Goal: Navigation & Orientation: Find specific page/section

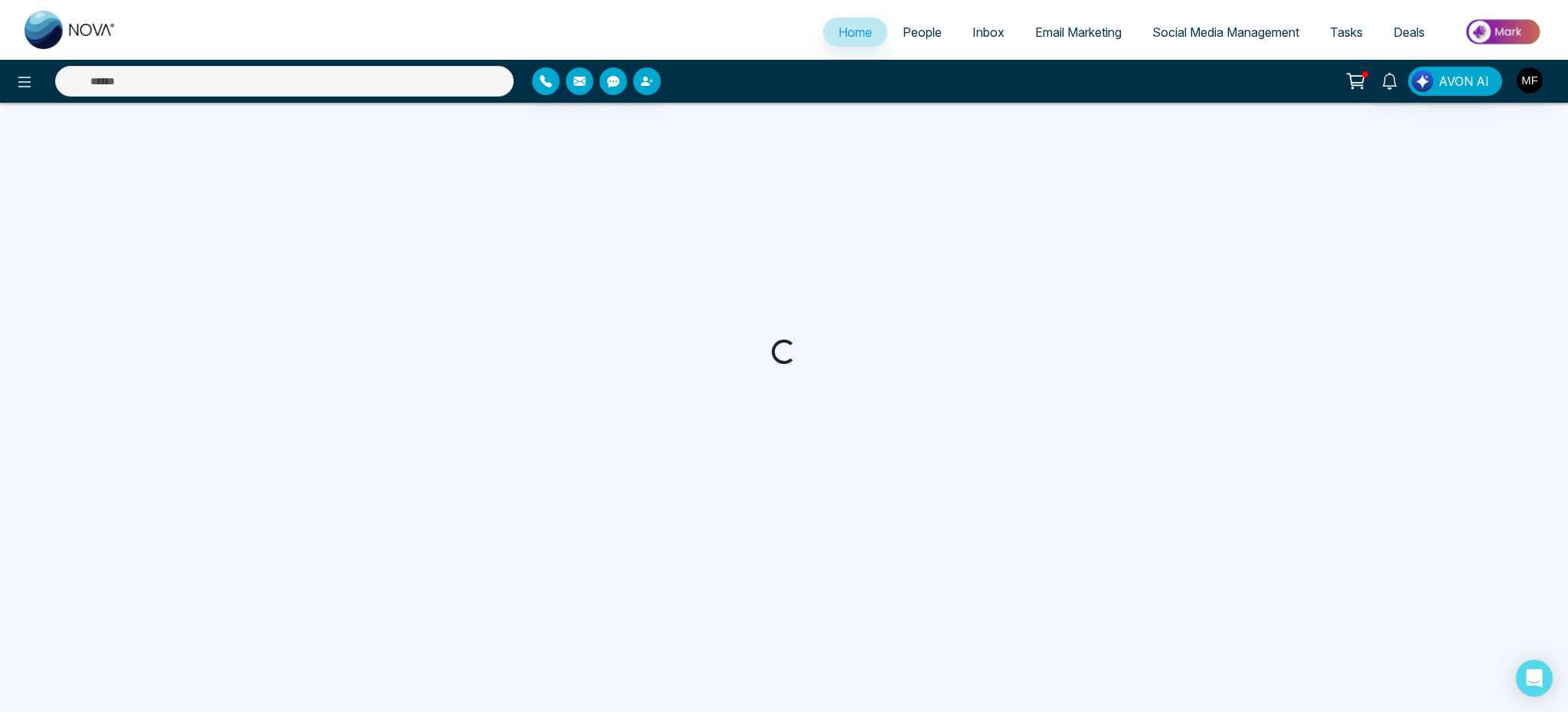
select select "*"
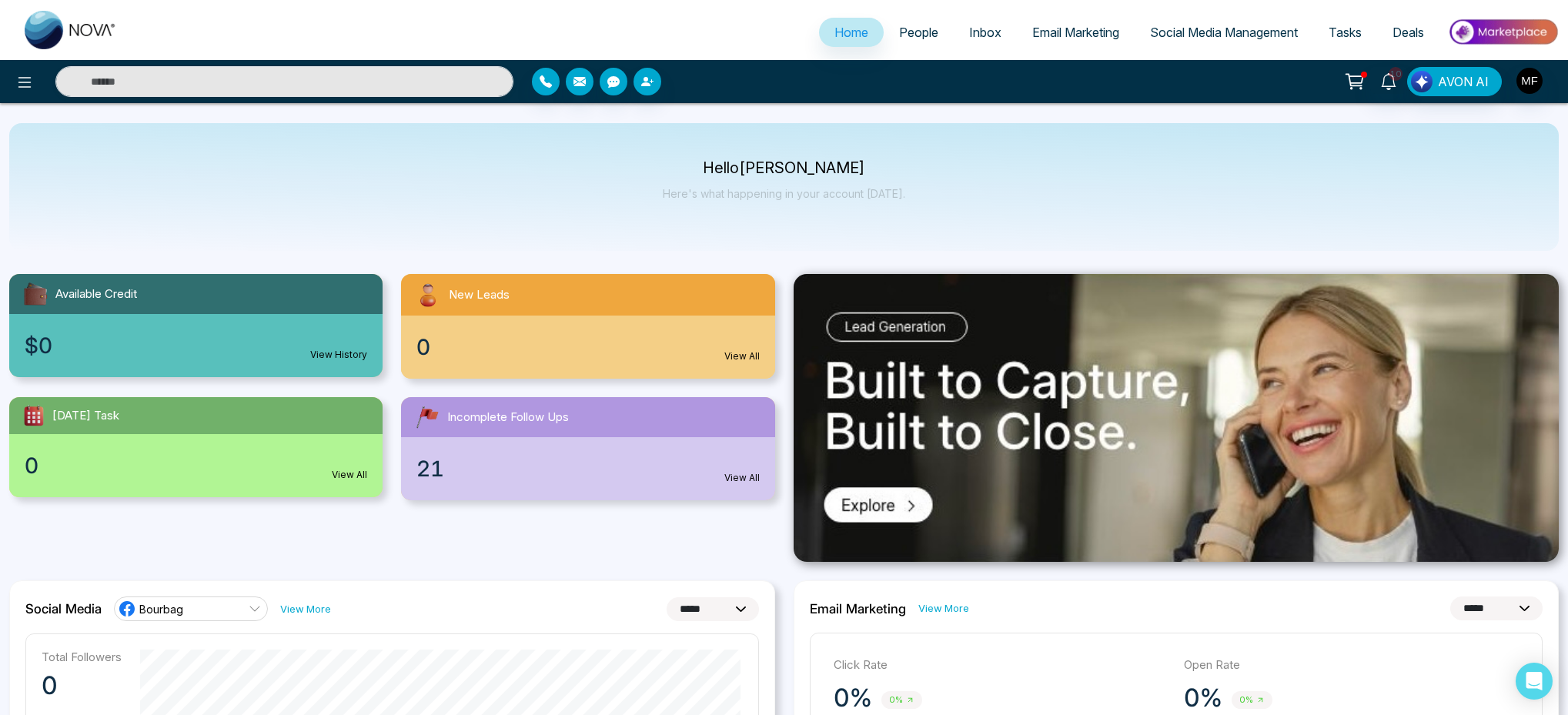
click at [783, 223] on div "Hello [PERSON_NAME] Here's what happening in your account [DATE]." at bounding box center [783, 188] width 1549 height 128
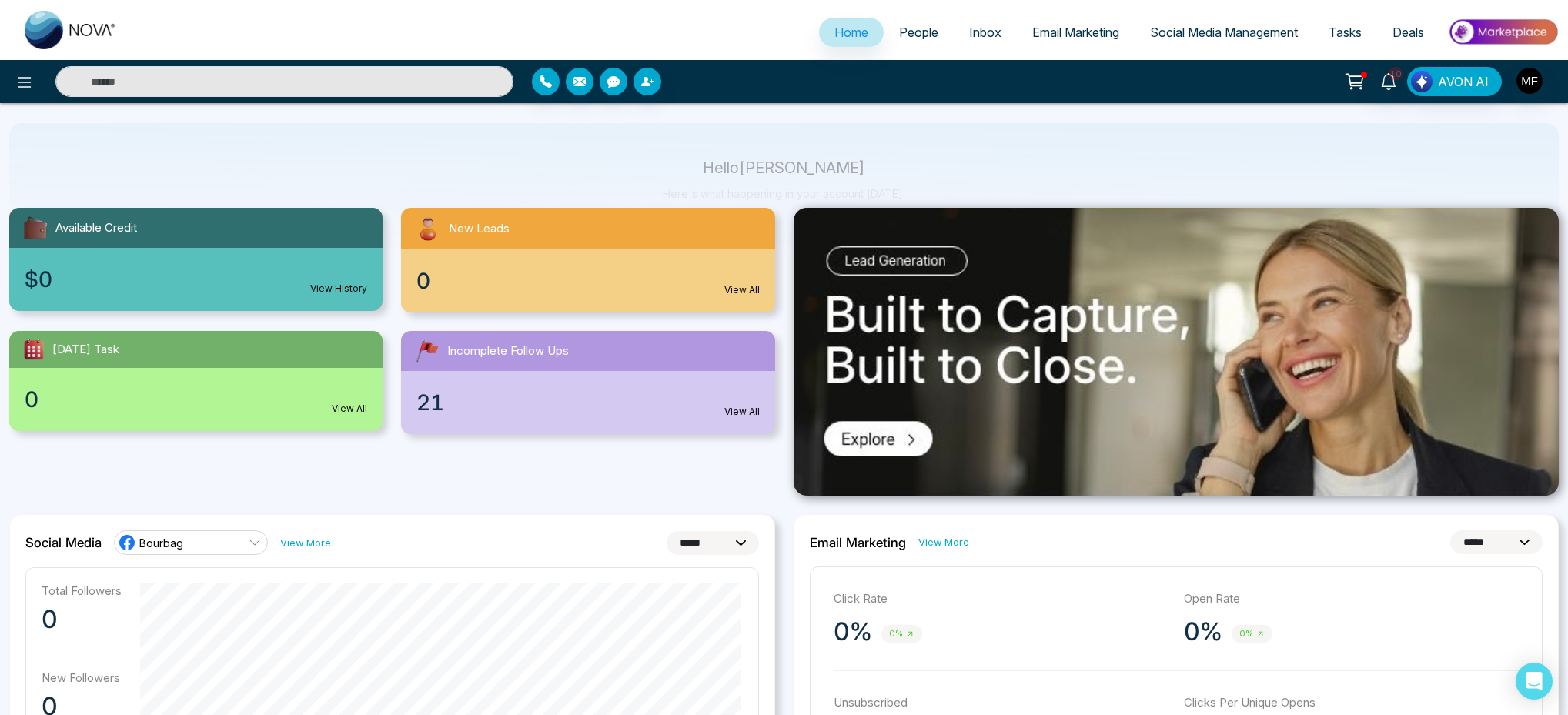
scroll to position [107, 0]
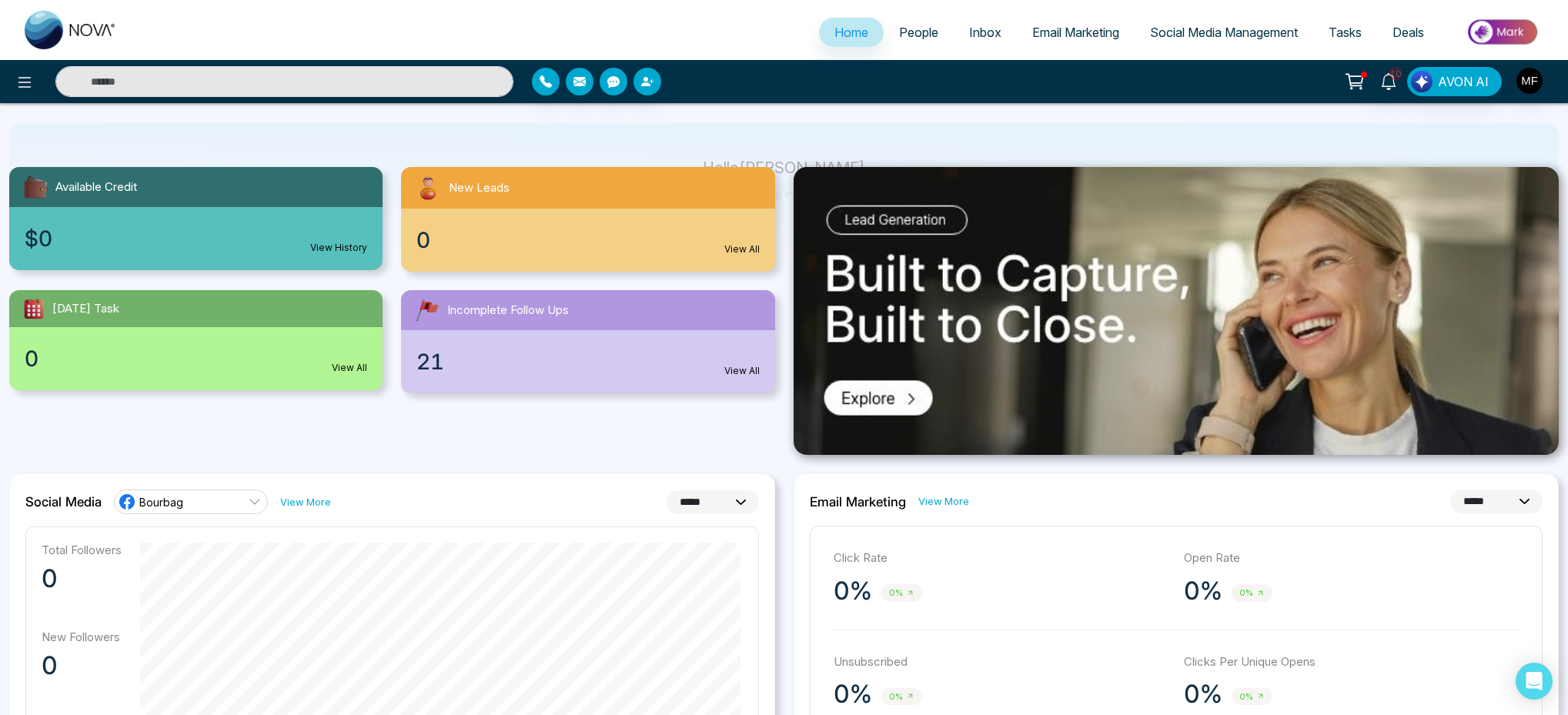
click at [781, 280] on div "Available Credit $0 View History New Leads 0 View All [DATE] Task 0 View All In…" at bounding box center [392, 270] width 784 height 244
click at [781, 323] on link "Incomplete Follow Ups 21 View All" at bounding box center [587, 342] width 392 height 103
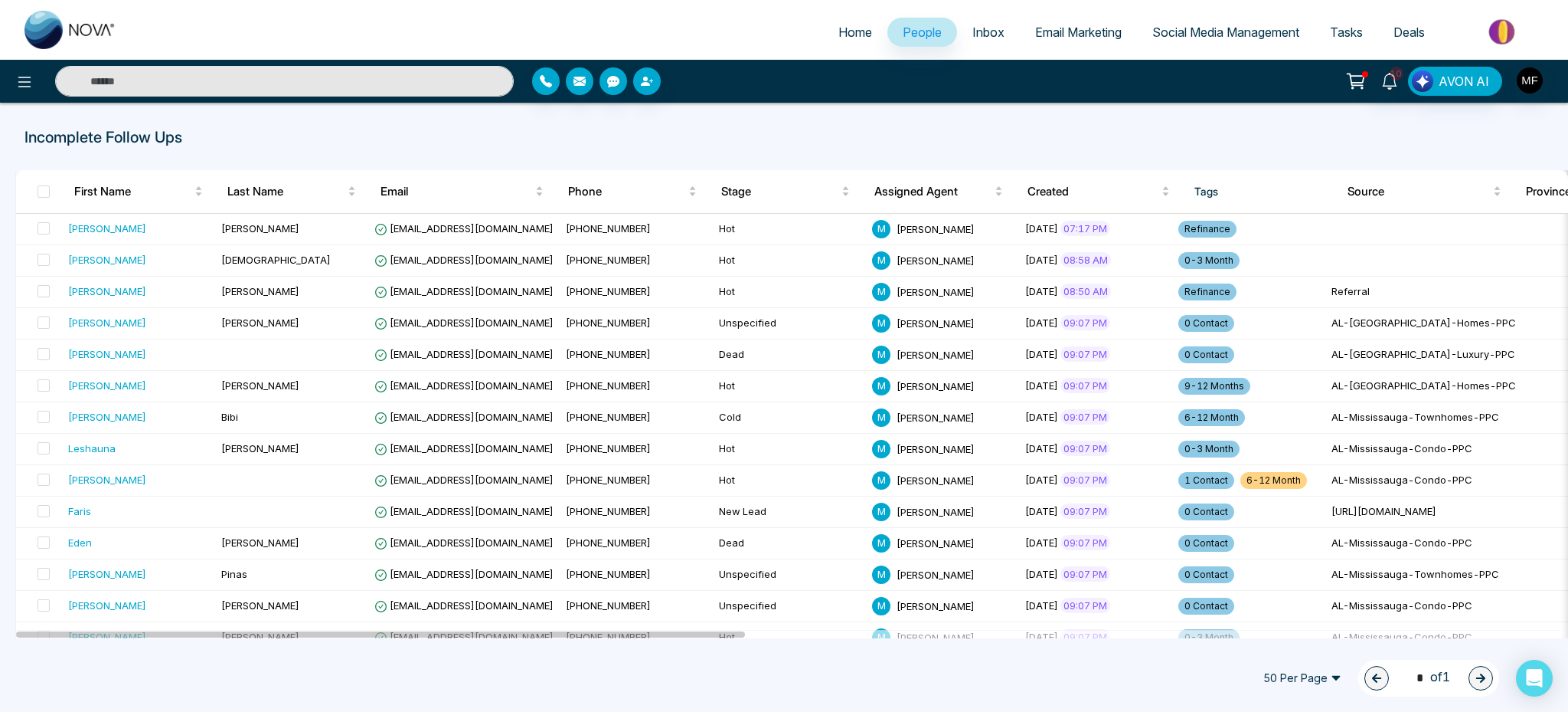
click at [46, 28] on img at bounding box center [70, 30] width 92 height 39
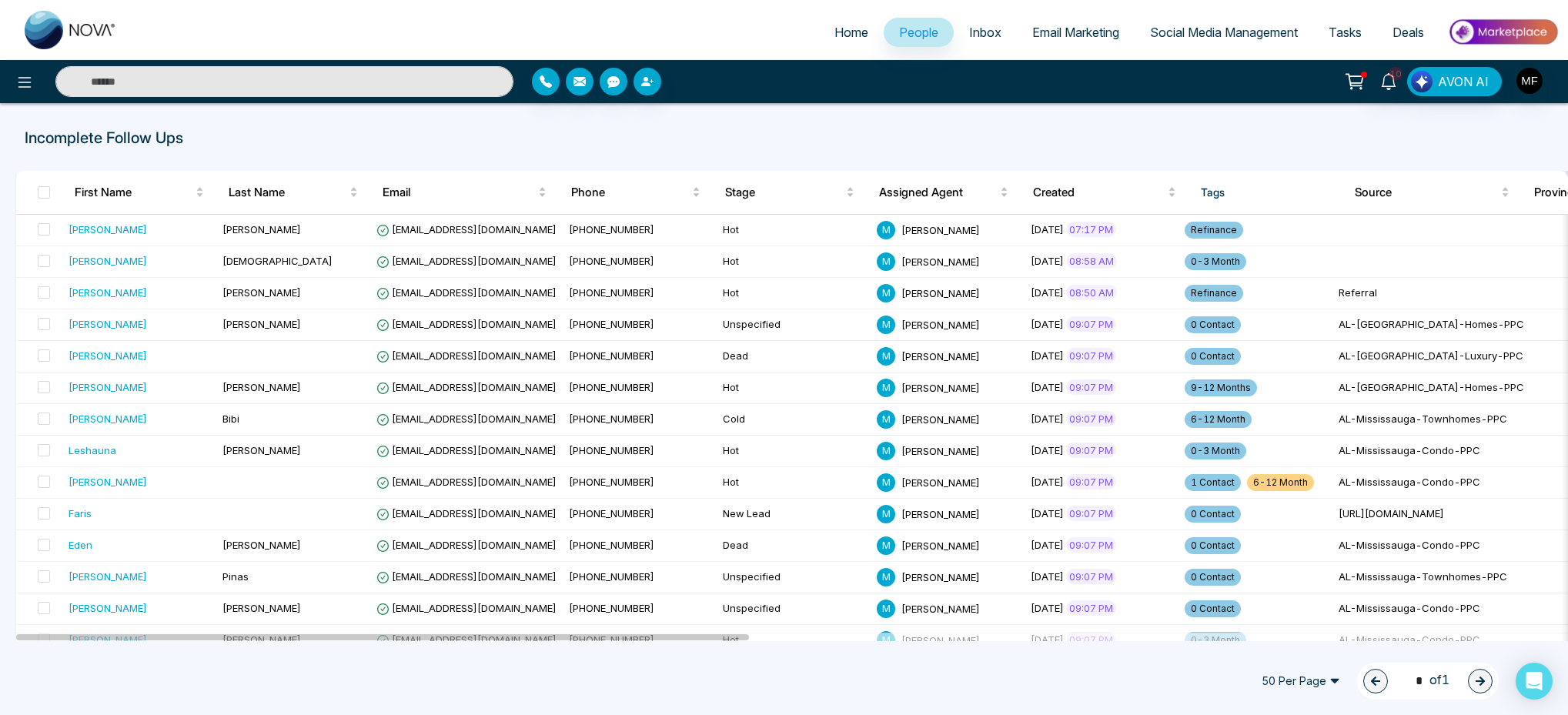
select select "*"
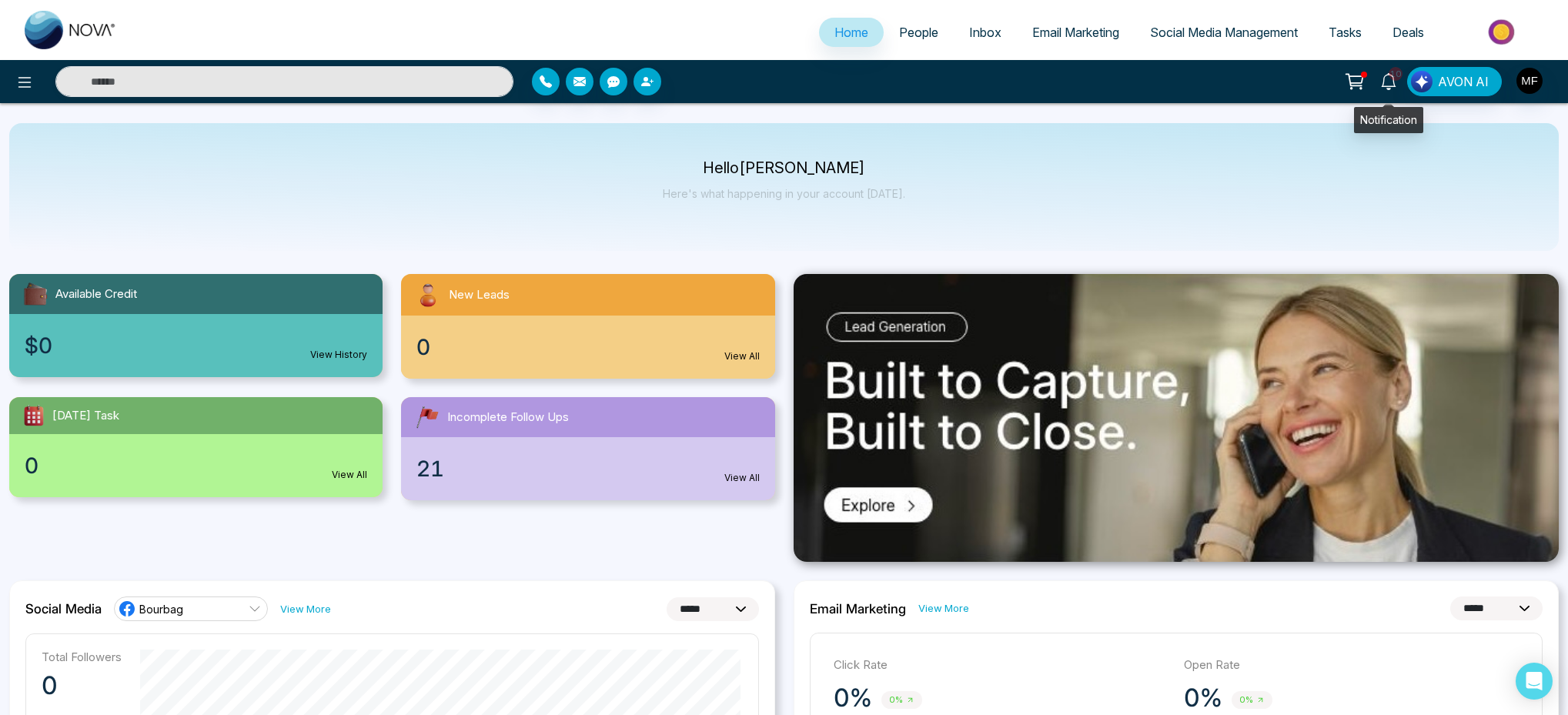
click at [1389, 75] on span "10" at bounding box center [1395, 73] width 14 height 14
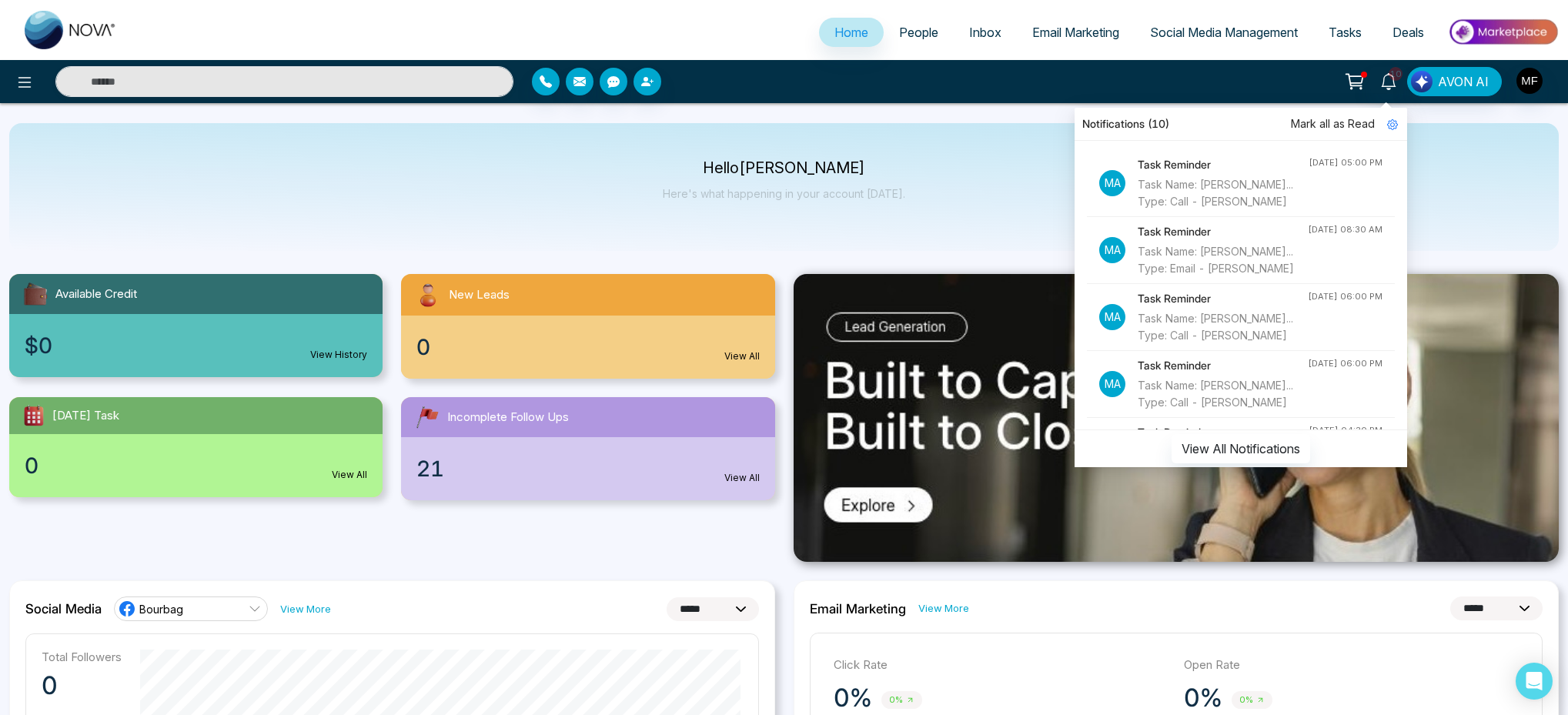
click at [1298, 57] on div "Home People Inbox Email Marketing Social Media Management Tasks Deals" at bounding box center [784, 30] width 1568 height 60
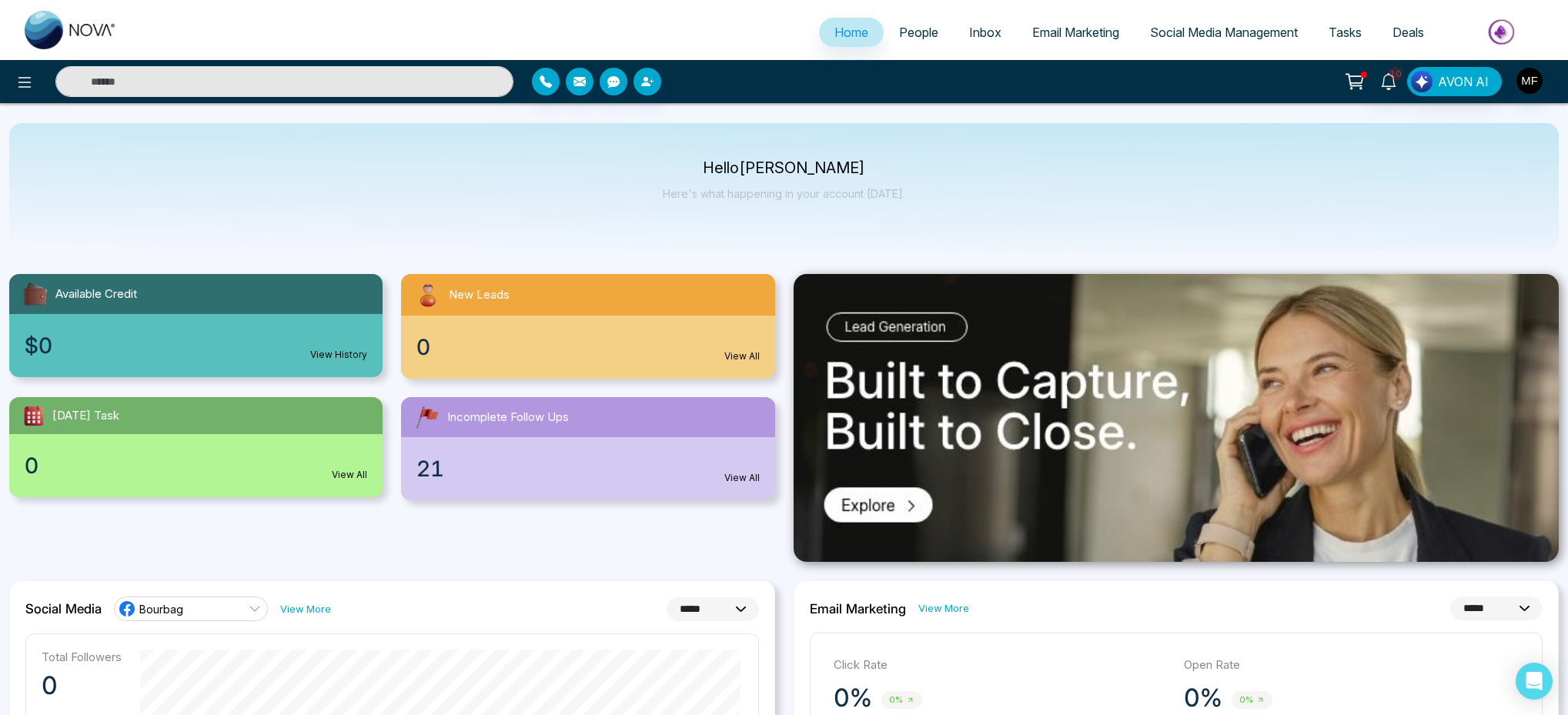
click at [828, 82] on div at bounding box center [719, 81] width 374 height 28
click at [777, 179] on div "Hello [PERSON_NAME] Here's what happening in your account [DATE]." at bounding box center [784, 187] width 243 height 50
click at [778, 173] on p "Hello [PERSON_NAME]" at bounding box center [784, 168] width 243 height 14
click at [831, 171] on p "Hello [PERSON_NAME]" at bounding box center [784, 168] width 243 height 14
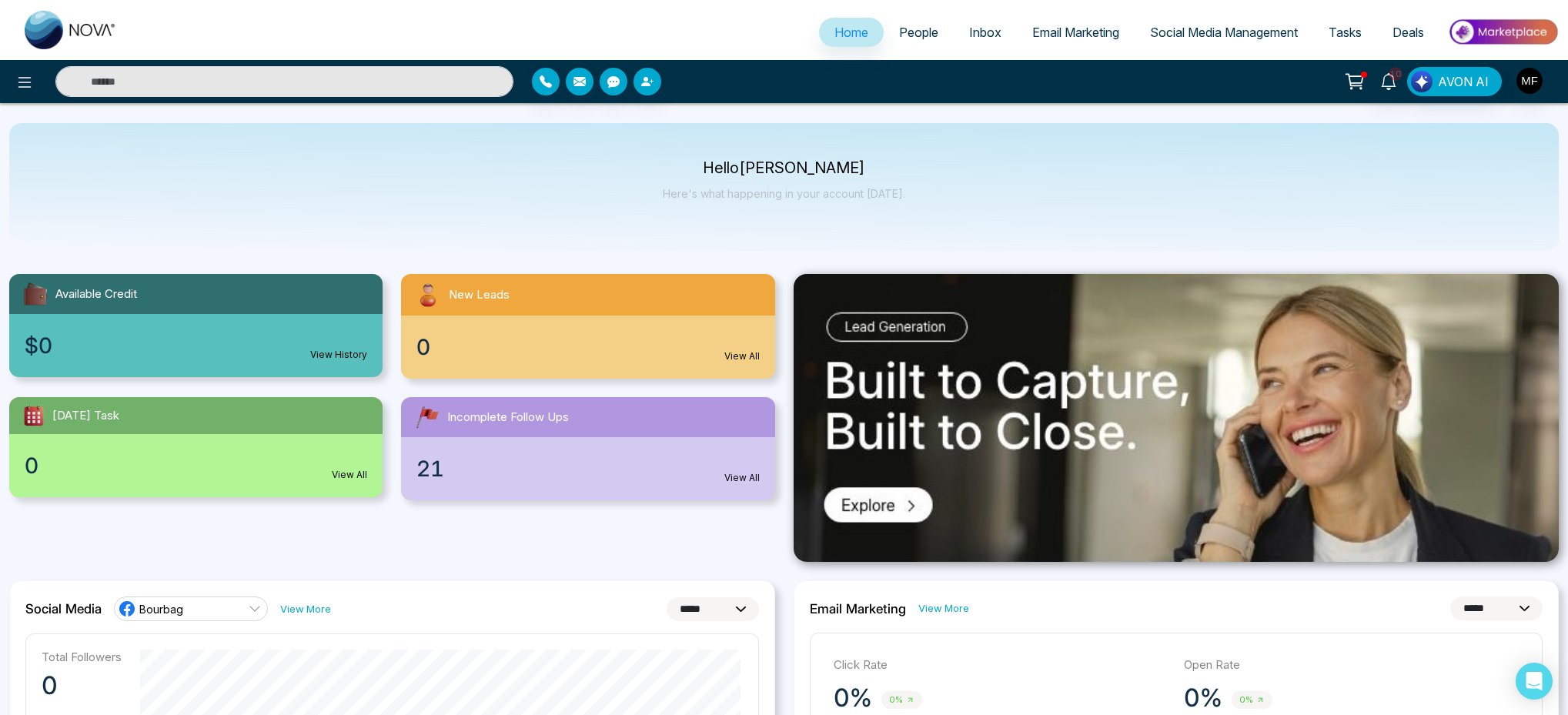
click at [831, 171] on p "Hello [PERSON_NAME]" at bounding box center [784, 168] width 243 height 14
click at [724, 173] on p "Hello [PERSON_NAME]" at bounding box center [784, 168] width 243 height 14
click at [777, 172] on p "Hello [PERSON_NAME]" at bounding box center [784, 168] width 243 height 14
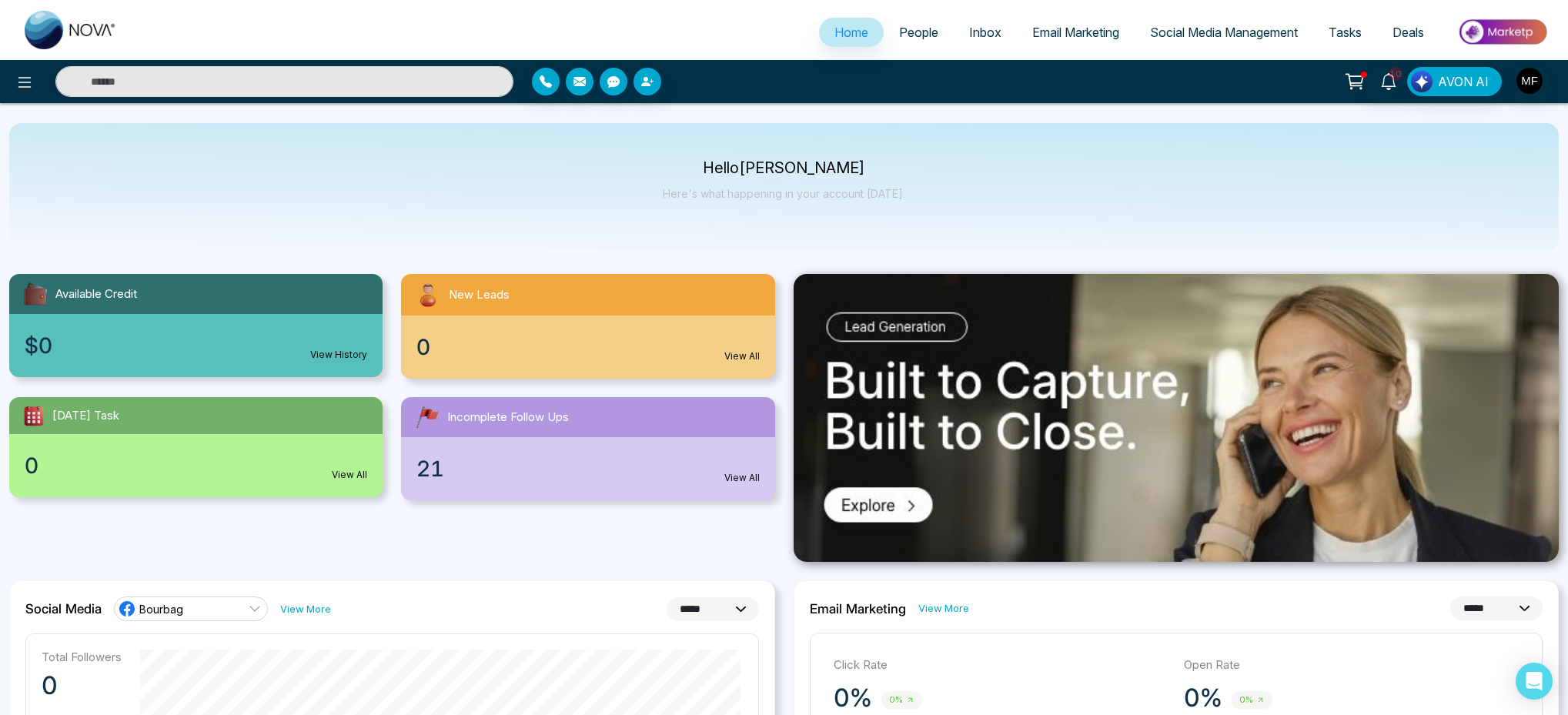
click at [792, 189] on p "Here's what happening in your account [DATE]." at bounding box center [784, 193] width 243 height 14
click at [753, 194] on p "Here's what happening in your account [DATE]." at bounding box center [784, 193] width 243 height 14
click at [714, 196] on p "Here's what happening in your account [DATE]." at bounding box center [784, 193] width 243 height 14
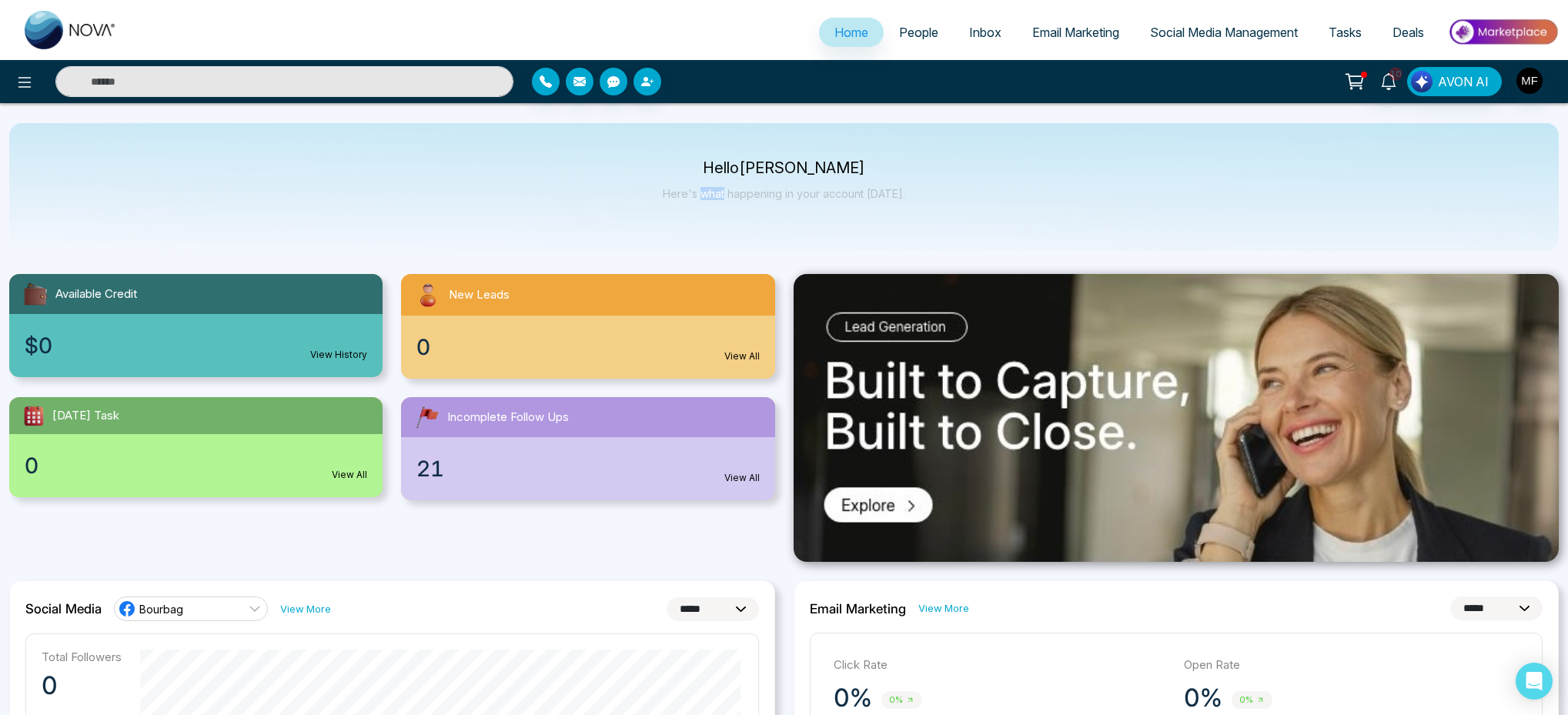
click at [714, 196] on p "Here's what happening in your account [DATE]." at bounding box center [784, 193] width 243 height 14
click at [836, 195] on p "Here's what happening in your account [DATE]." at bounding box center [784, 193] width 243 height 14
click at [878, 196] on p "Here's what happening in your account [DATE]." at bounding box center [784, 193] width 243 height 14
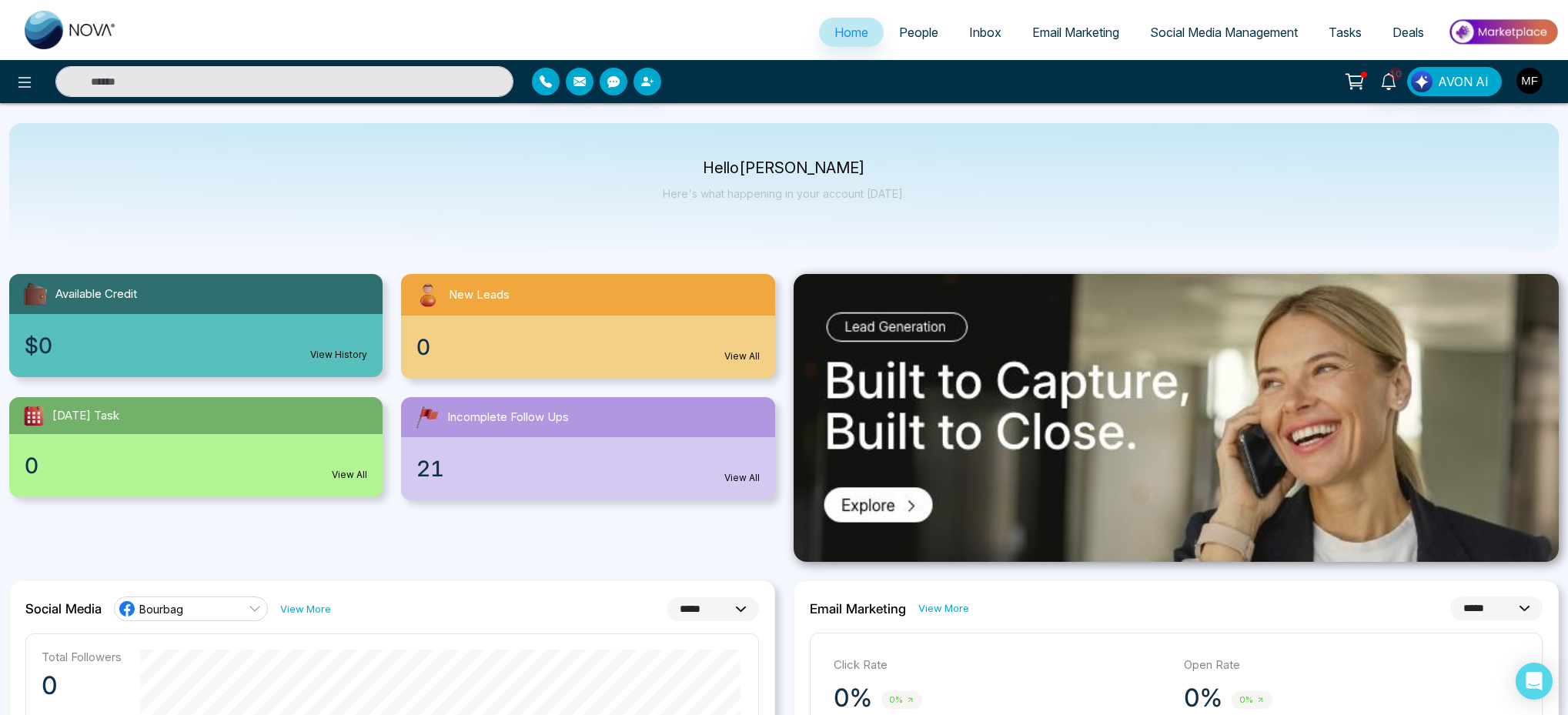
click at [833, 199] on p "Here's what happening in your account [DATE]." at bounding box center [784, 193] width 243 height 14
click at [803, 191] on p "Here's what happening in your account [DATE]." at bounding box center [784, 193] width 243 height 14
click at [789, 195] on p "Here's what happening in your account [DATE]." at bounding box center [784, 193] width 243 height 14
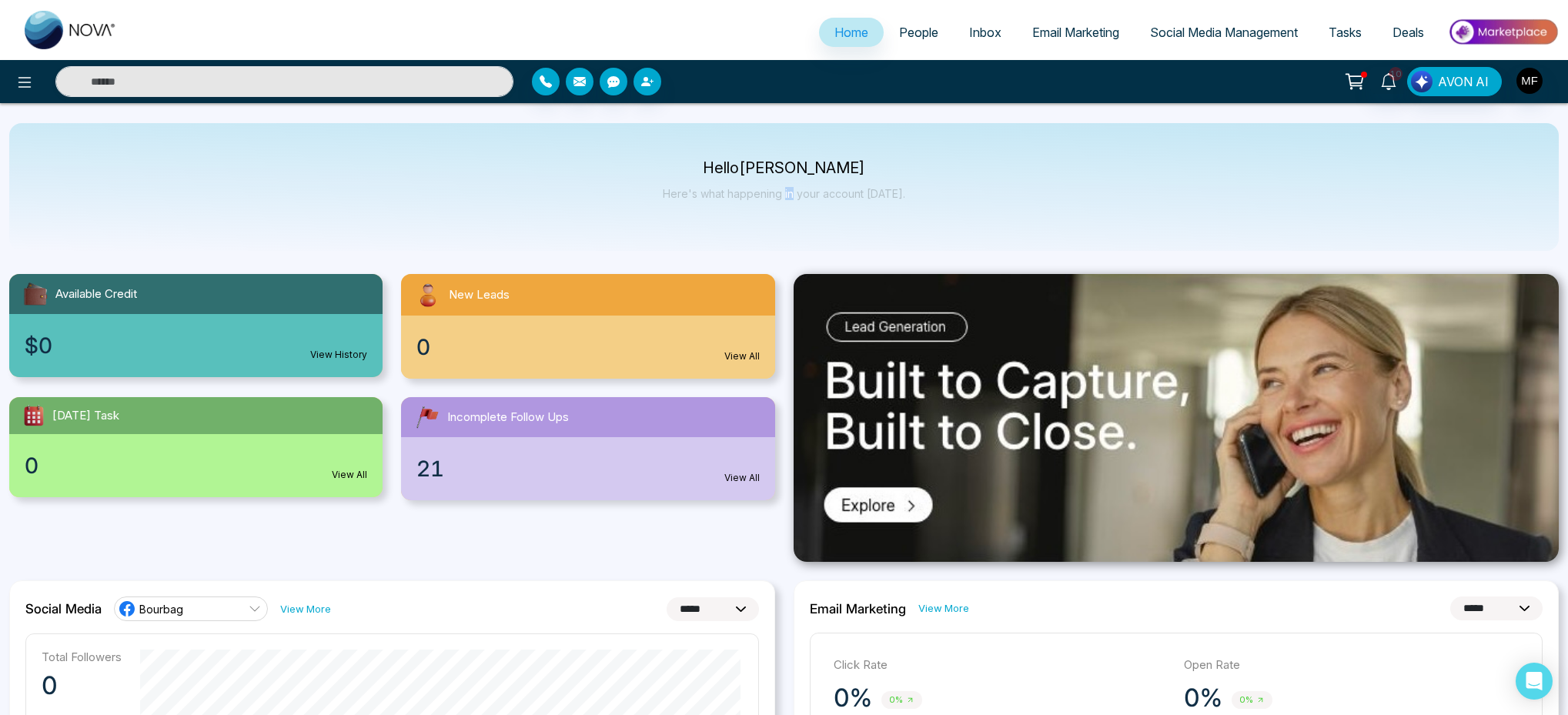
click at [789, 195] on p "Here's what happening in your account [DATE]." at bounding box center [784, 193] width 243 height 14
click at [743, 197] on p "Here's what happening in your account [DATE]." at bounding box center [784, 193] width 243 height 14
click at [706, 196] on p "Here's what happening in your account [DATE]." at bounding box center [784, 193] width 243 height 14
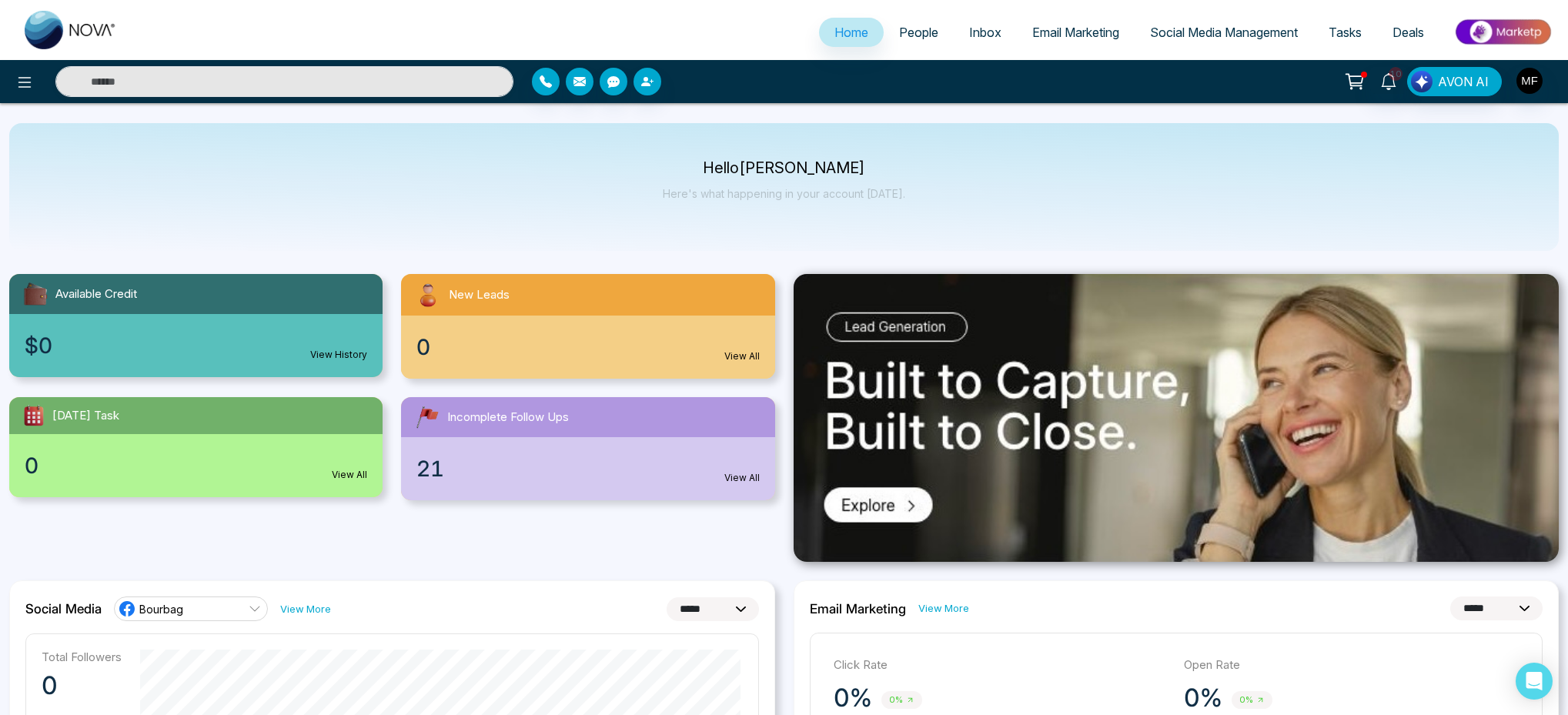
click at [682, 193] on p "Here's what happening in your account [DATE]." at bounding box center [784, 193] width 243 height 14
click at [744, 217] on div "Hello [PERSON_NAME] Here's what happening in your account [DATE]." at bounding box center [783, 188] width 1549 height 128
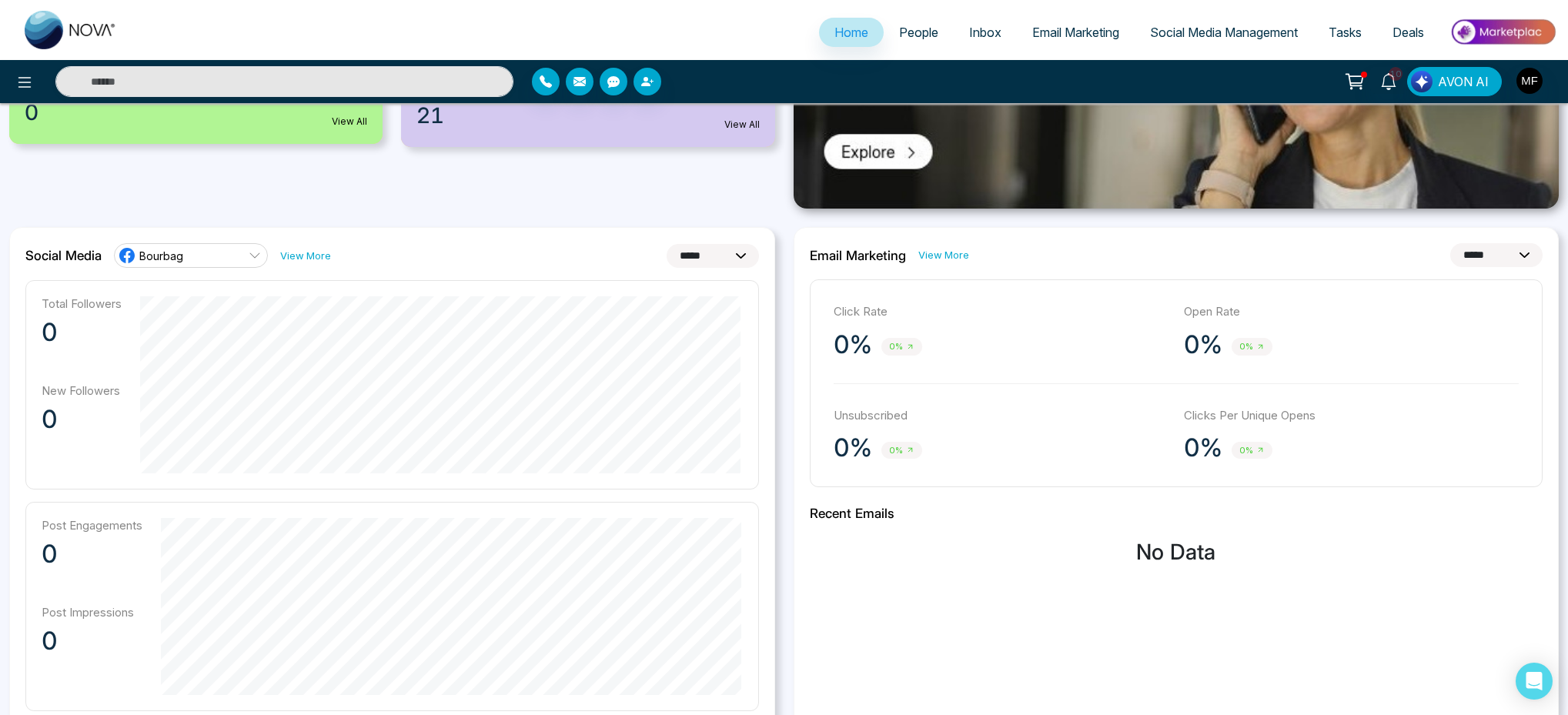
scroll to position [384, 0]
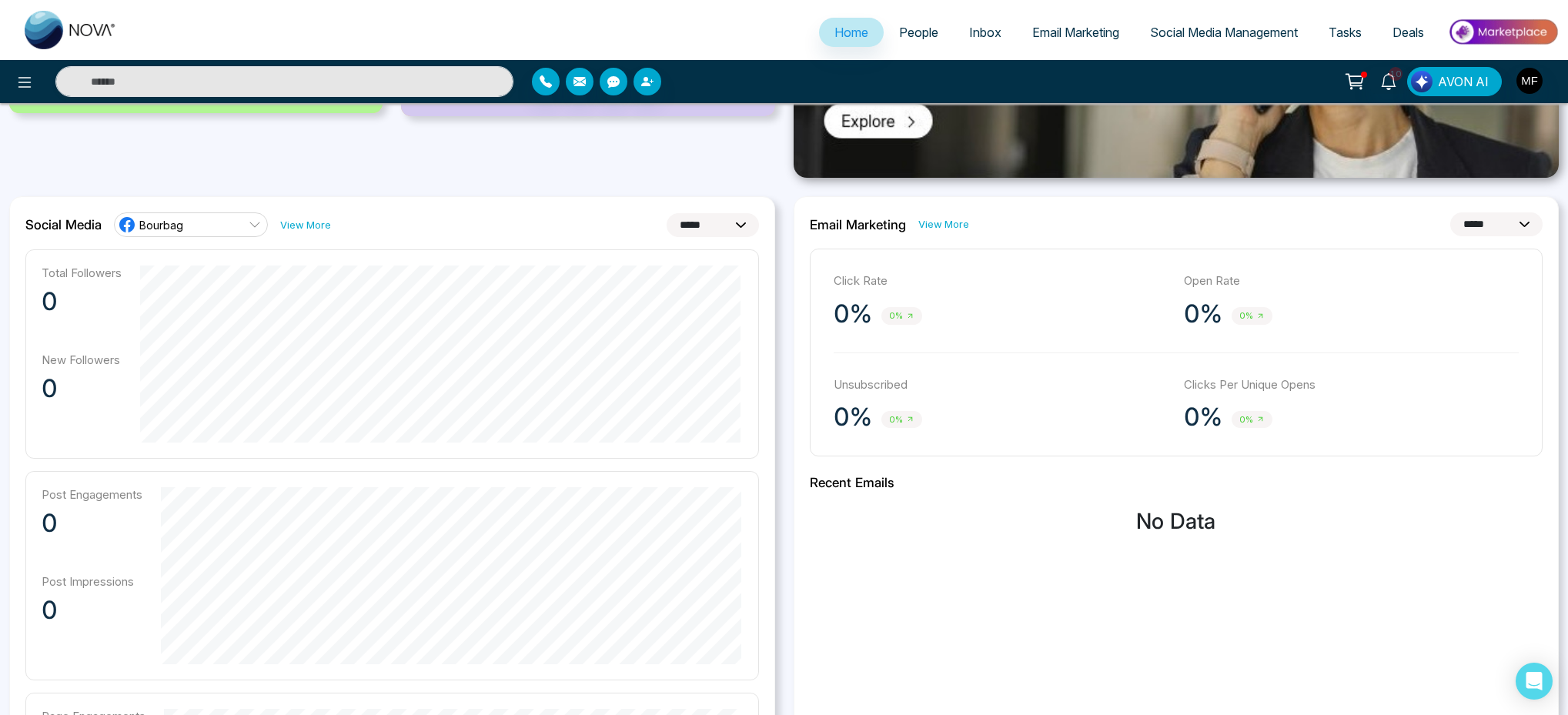
click at [780, 226] on div "**********" at bounding box center [392, 557] width 784 height 721
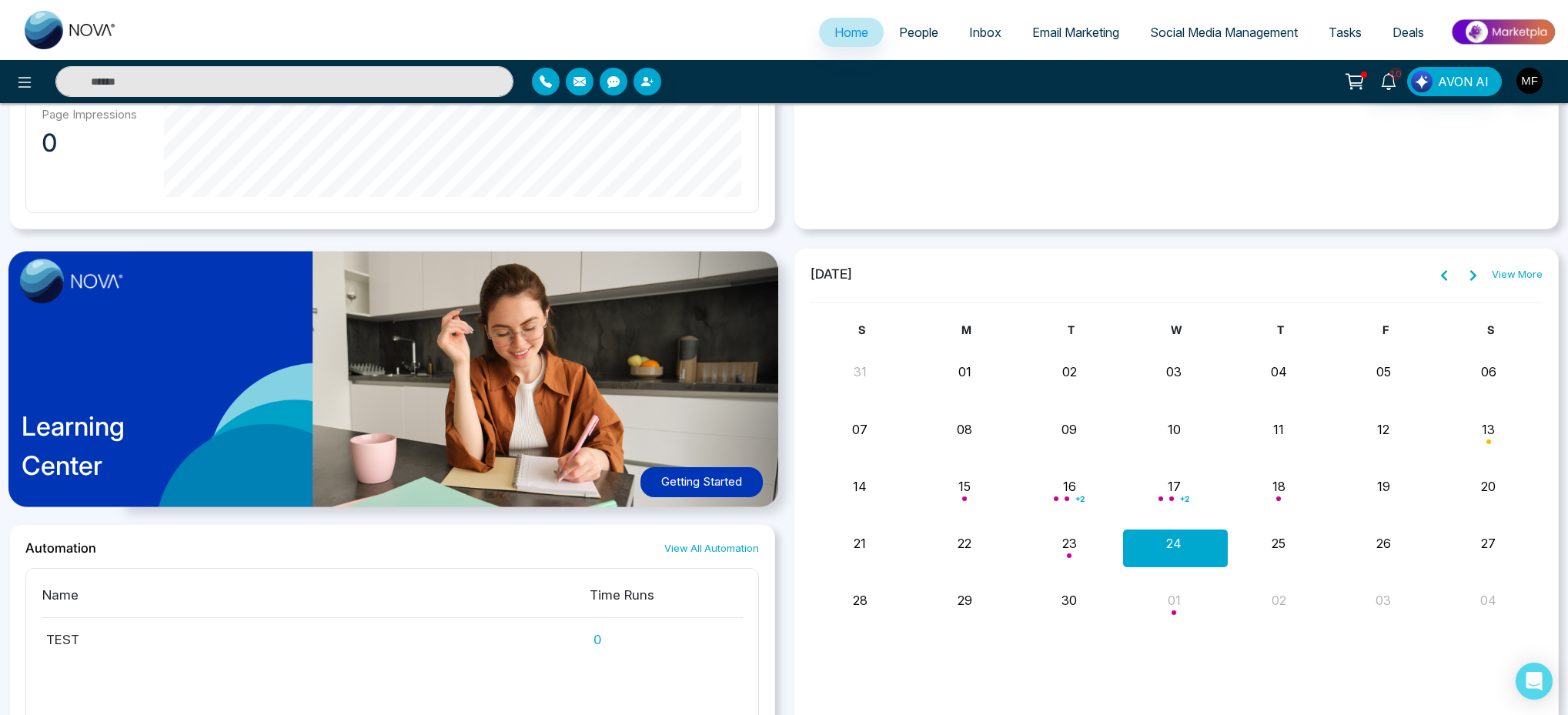
scroll to position [1076, 0]
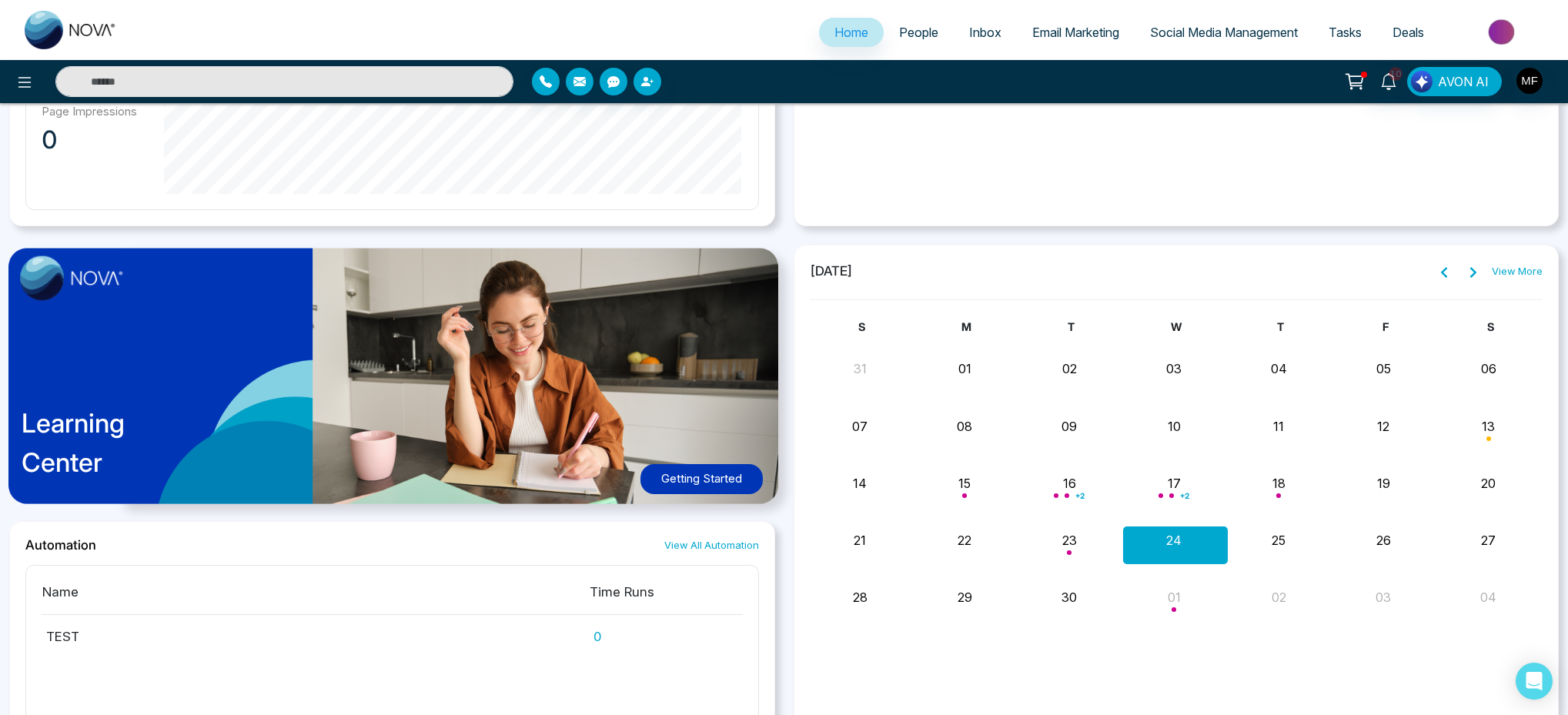
click at [781, 235] on div "**********" at bounding box center [784, 8] width 1568 height 1656
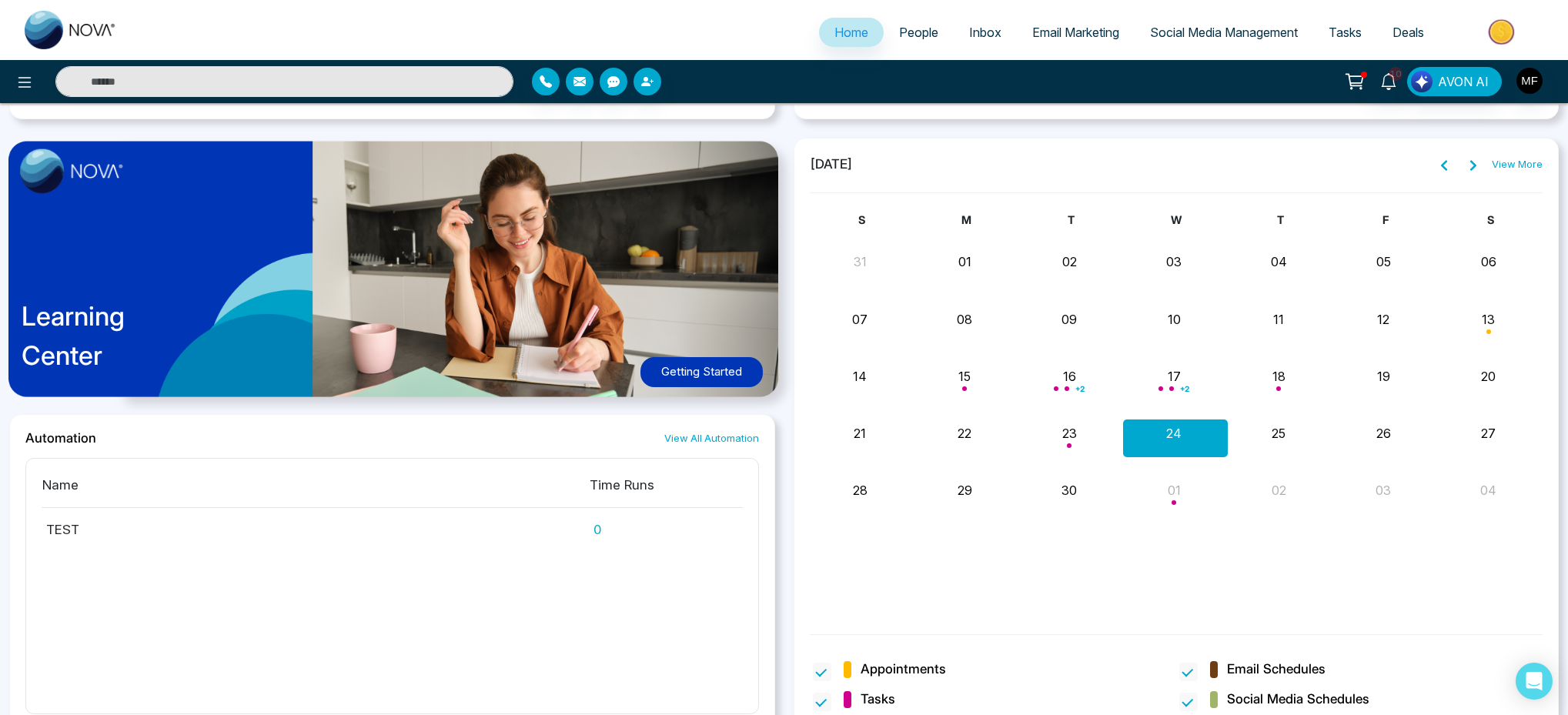
scroll to position [1196, 0]
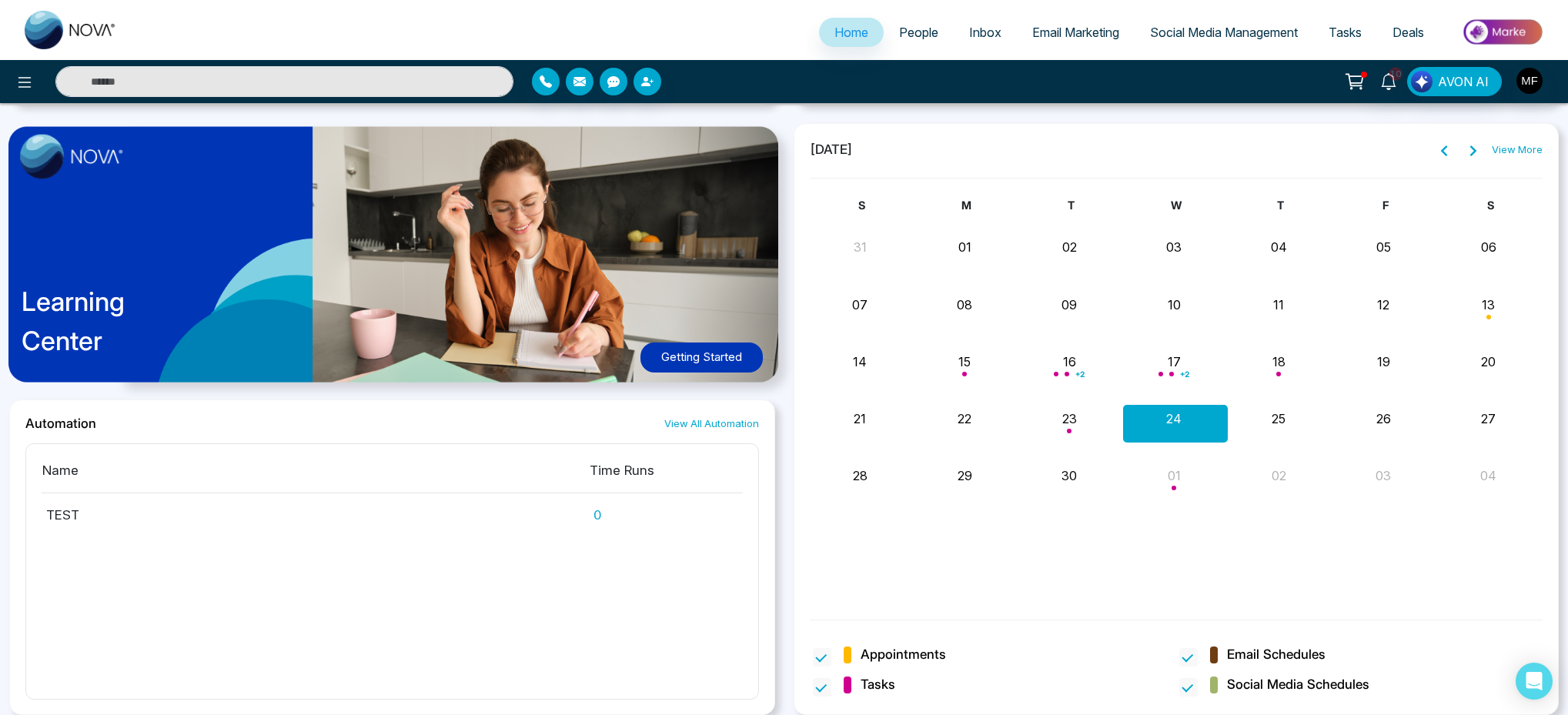
click at [781, 430] on div "Learning Center Getting Started Automation View All Automation Name Time Runs T…" at bounding box center [392, 419] width 784 height 591
click at [779, 495] on div "Learning Center Getting Started Automation View All Automation Name Time Runs T…" at bounding box center [392, 419] width 784 height 591
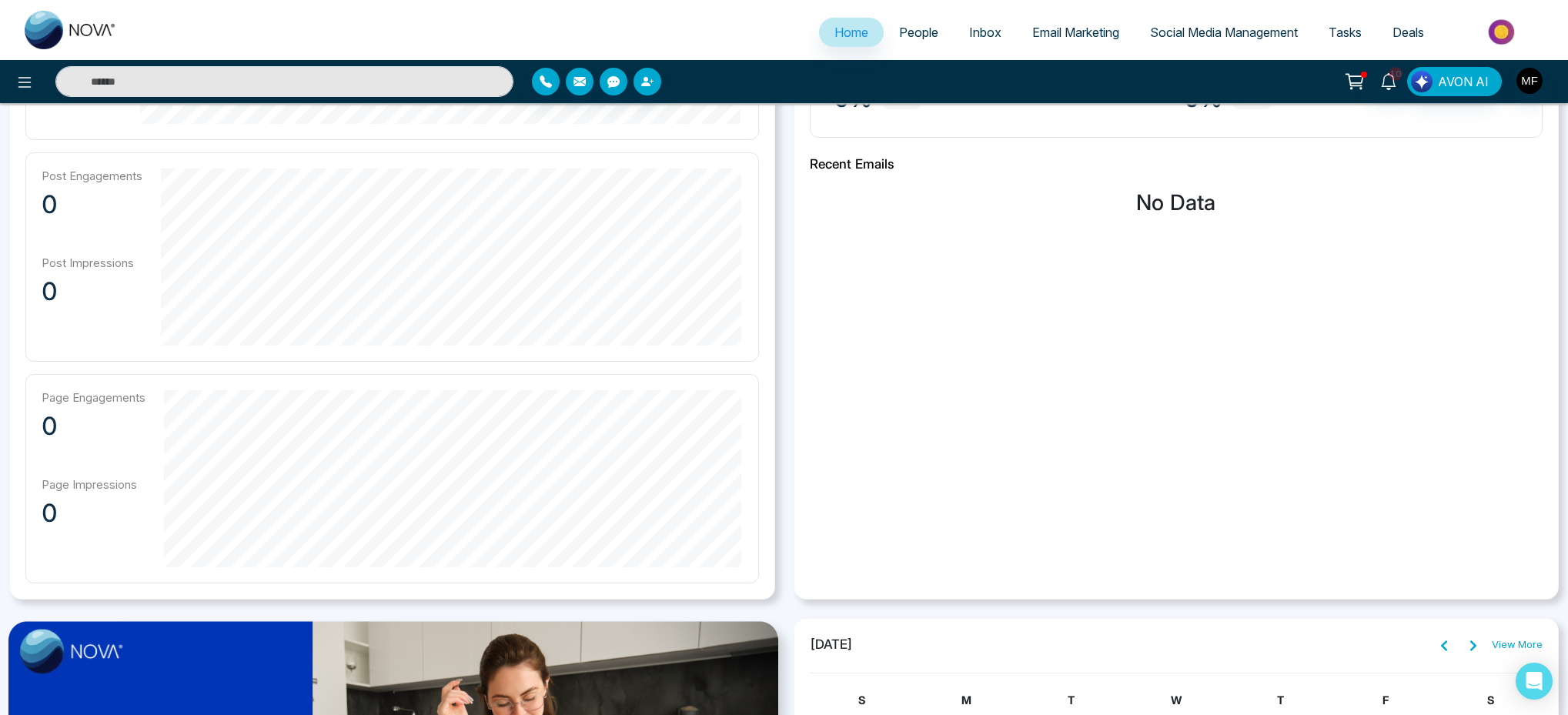
click at [780, 511] on div "**********" at bounding box center [392, 238] width 784 height 721
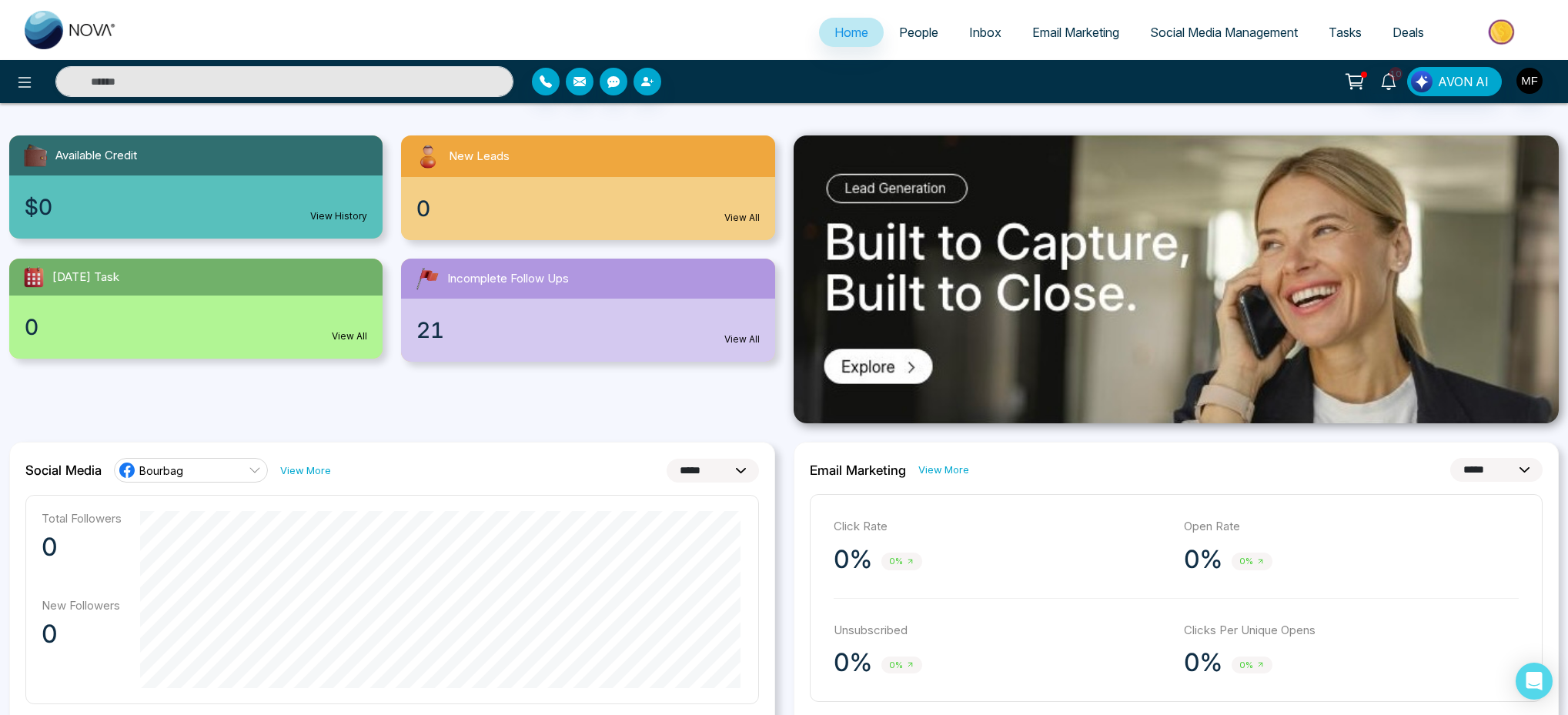
scroll to position [125, 0]
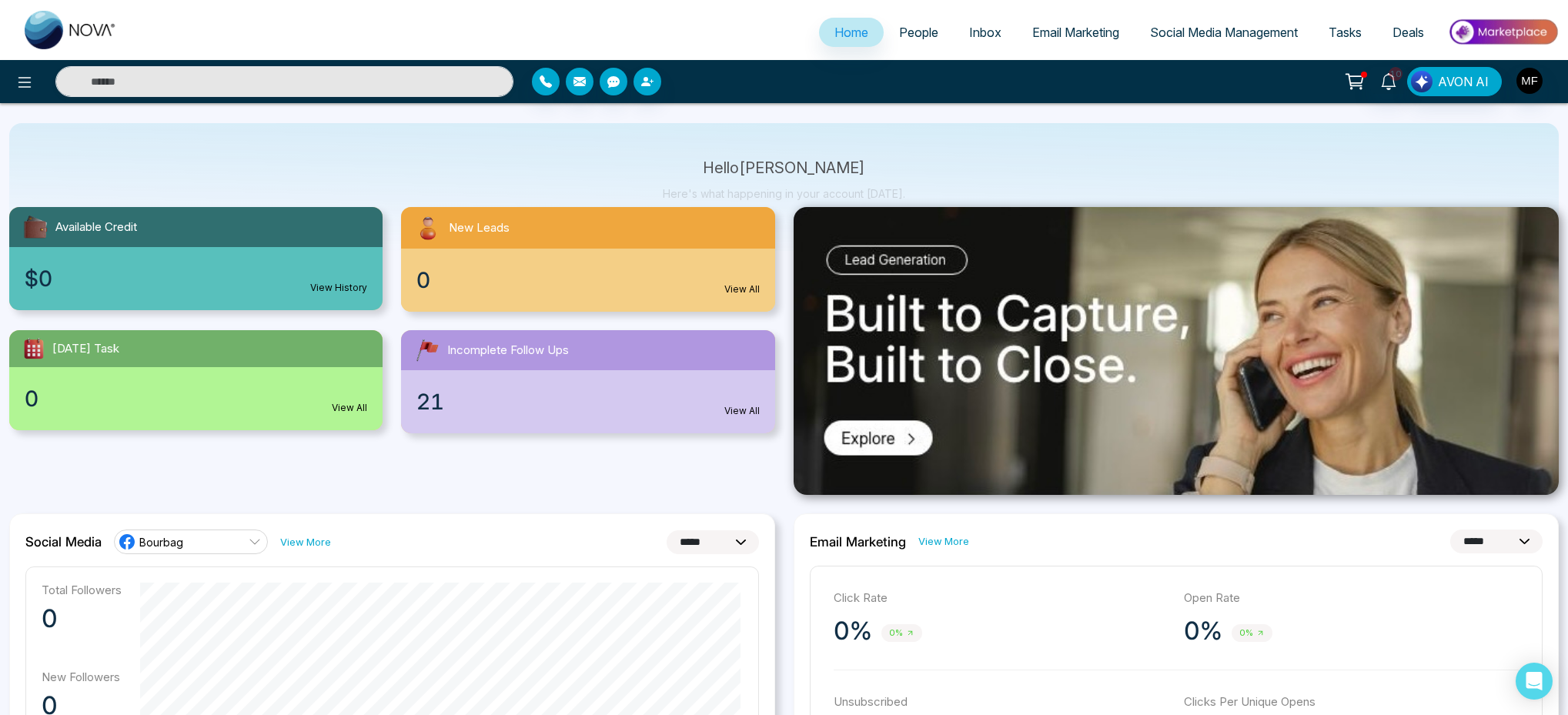
scroll to position [0, 0]
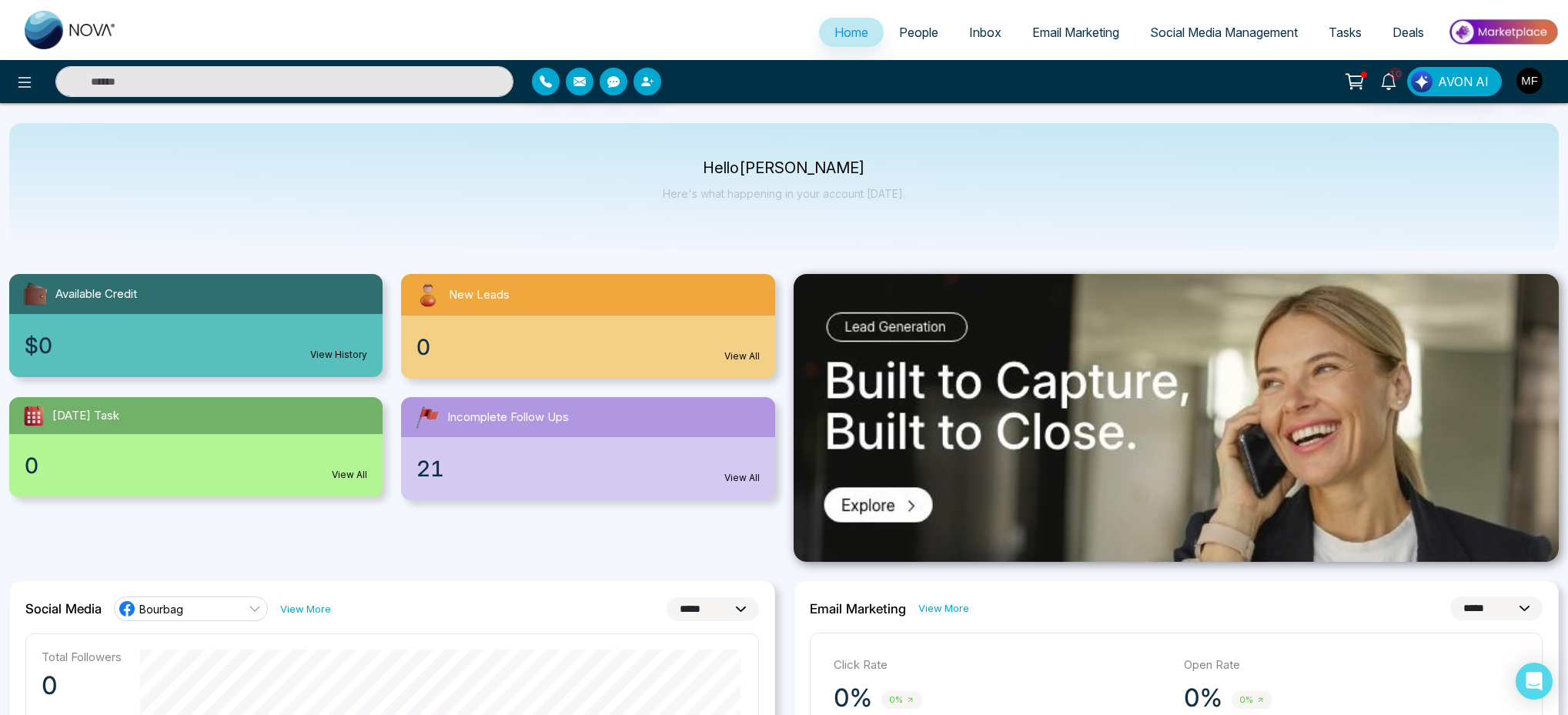
click at [808, 215] on div "Hello [PERSON_NAME] Here's what happening in your account [DATE]." at bounding box center [783, 188] width 1549 height 128
click at [765, 165] on p "Hello [PERSON_NAME]" at bounding box center [784, 168] width 243 height 14
click at [852, 170] on p "Hello [PERSON_NAME]" at bounding box center [784, 168] width 243 height 14
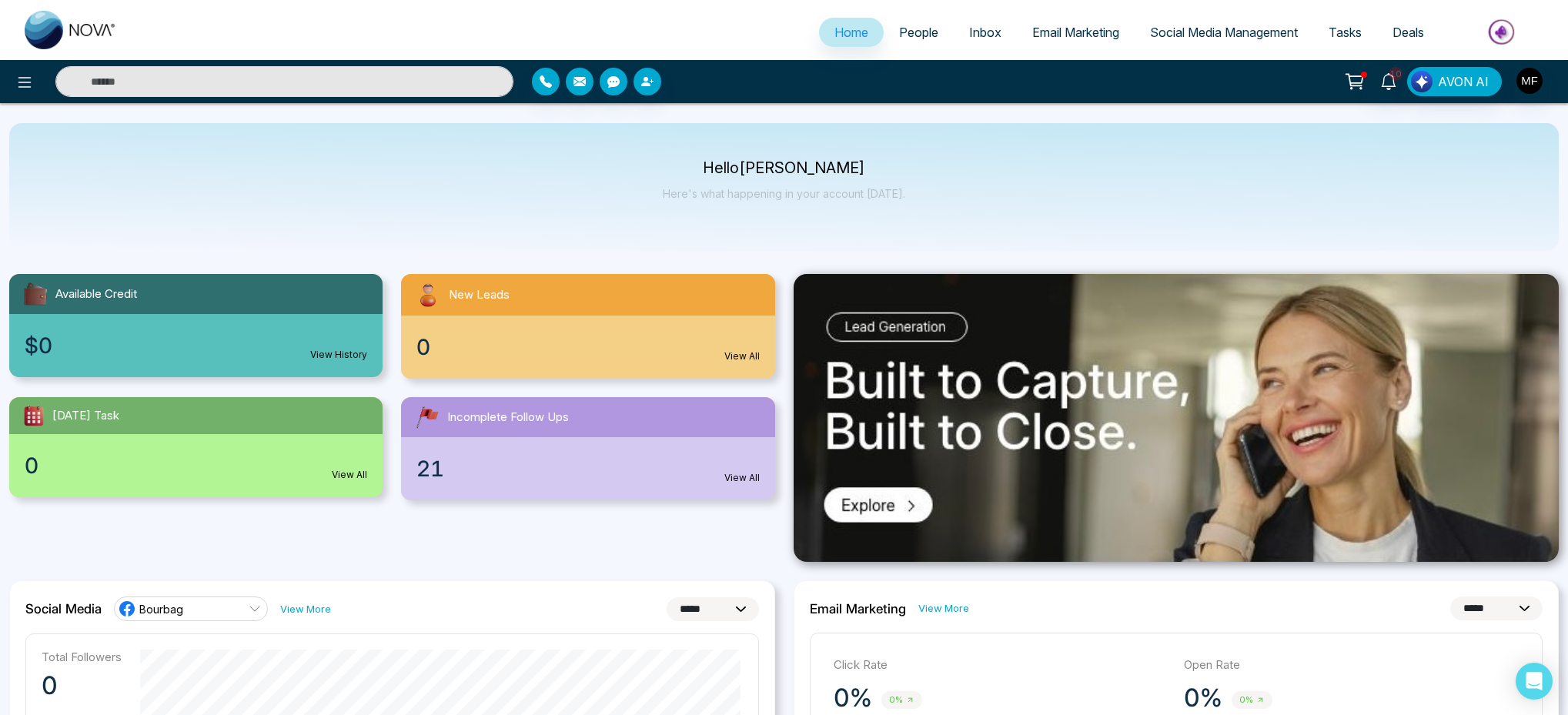
click at [852, 170] on p "Hello [PERSON_NAME]" at bounding box center [784, 168] width 243 height 14
click at [780, 175] on p "Hello [PERSON_NAME]" at bounding box center [784, 168] width 243 height 14
click at [784, 198] on p "Here's what happening in your account [DATE]." at bounding box center [784, 193] width 243 height 14
click at [783, 197] on p "Here's what happening in your account [DATE]." at bounding box center [784, 193] width 243 height 14
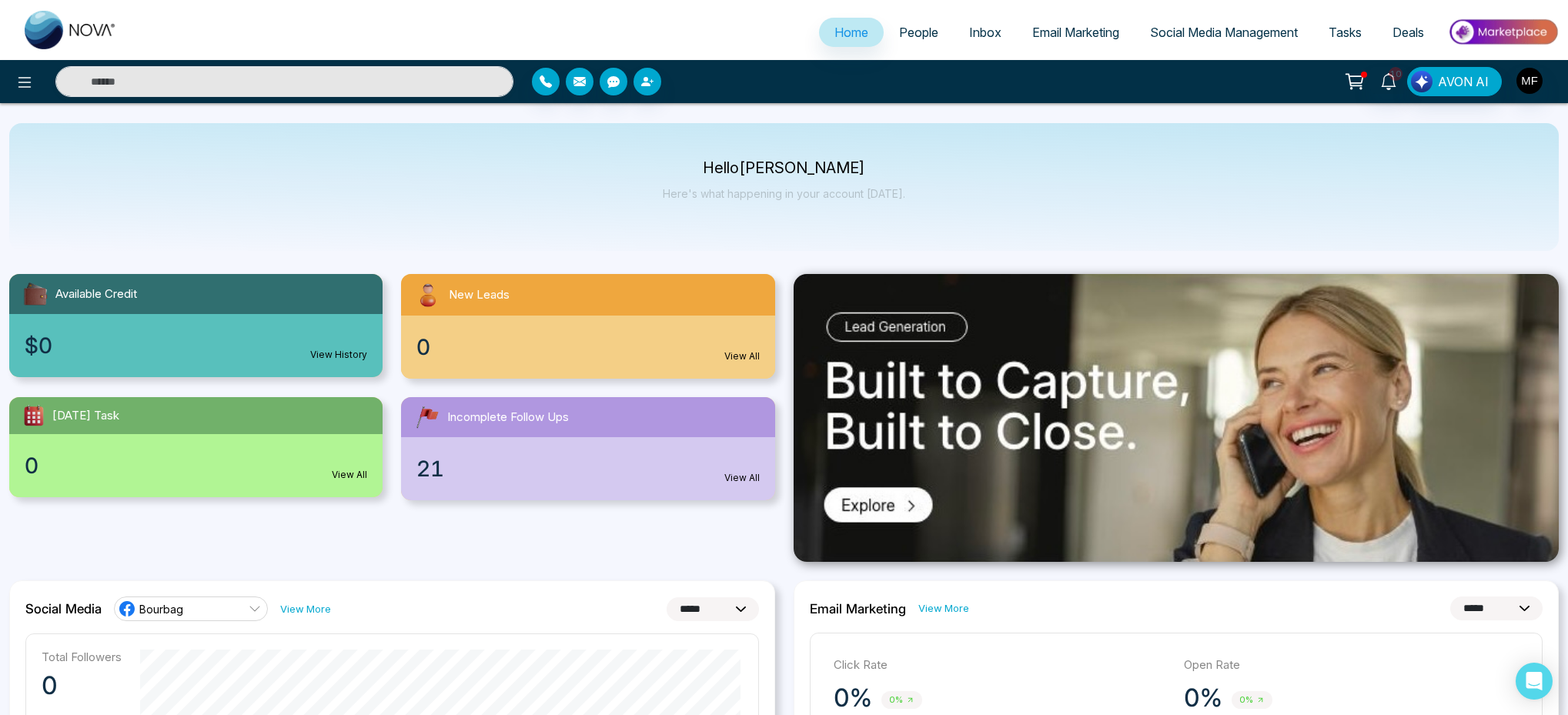
click at [778, 198] on p "Here's what happening in your account [DATE]." at bounding box center [784, 193] width 243 height 14
click at [787, 195] on p "Here's what happening in your account [DATE]." at bounding box center [784, 193] width 243 height 14
click at [807, 193] on p "Here's what happening in your account [DATE]." at bounding box center [784, 193] width 243 height 14
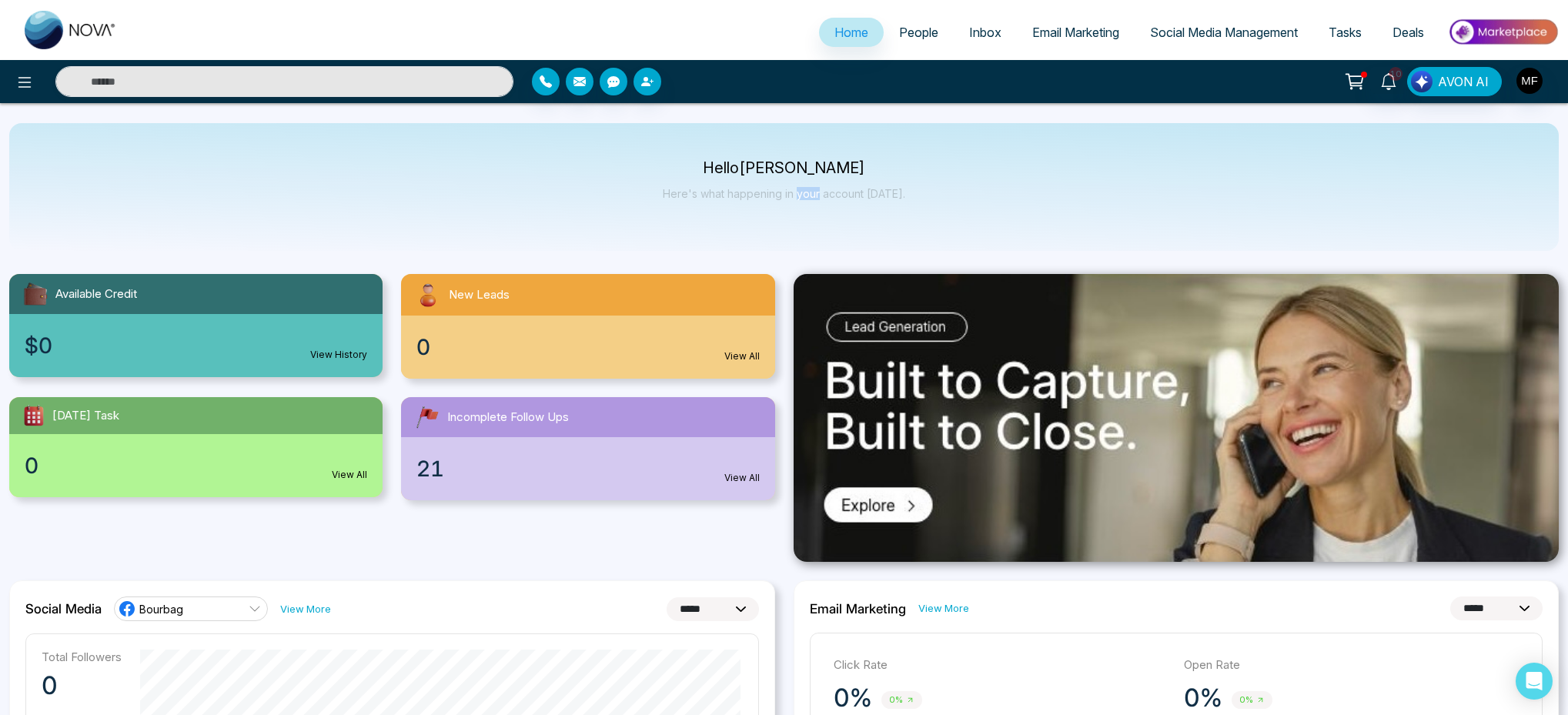
click at [807, 193] on p "Here's what happening in your account [DATE]." at bounding box center [784, 193] width 243 height 14
click at [839, 192] on p "Here's what happening in your account [DATE]." at bounding box center [784, 193] width 243 height 14
click at [875, 191] on p "Here's what happening in your account [DATE]." at bounding box center [784, 193] width 243 height 14
